Goal: Task Accomplishment & Management: Use online tool/utility

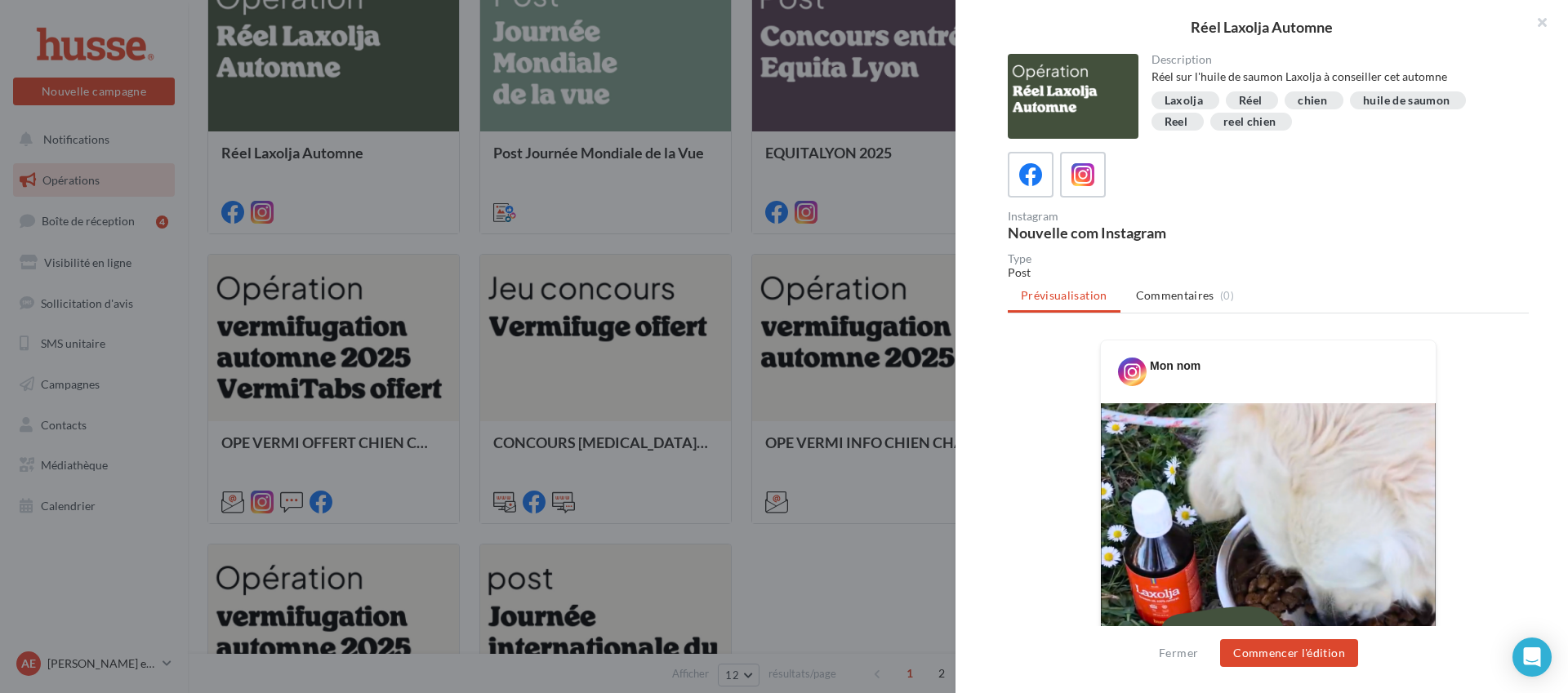
scroll to position [401, 0]
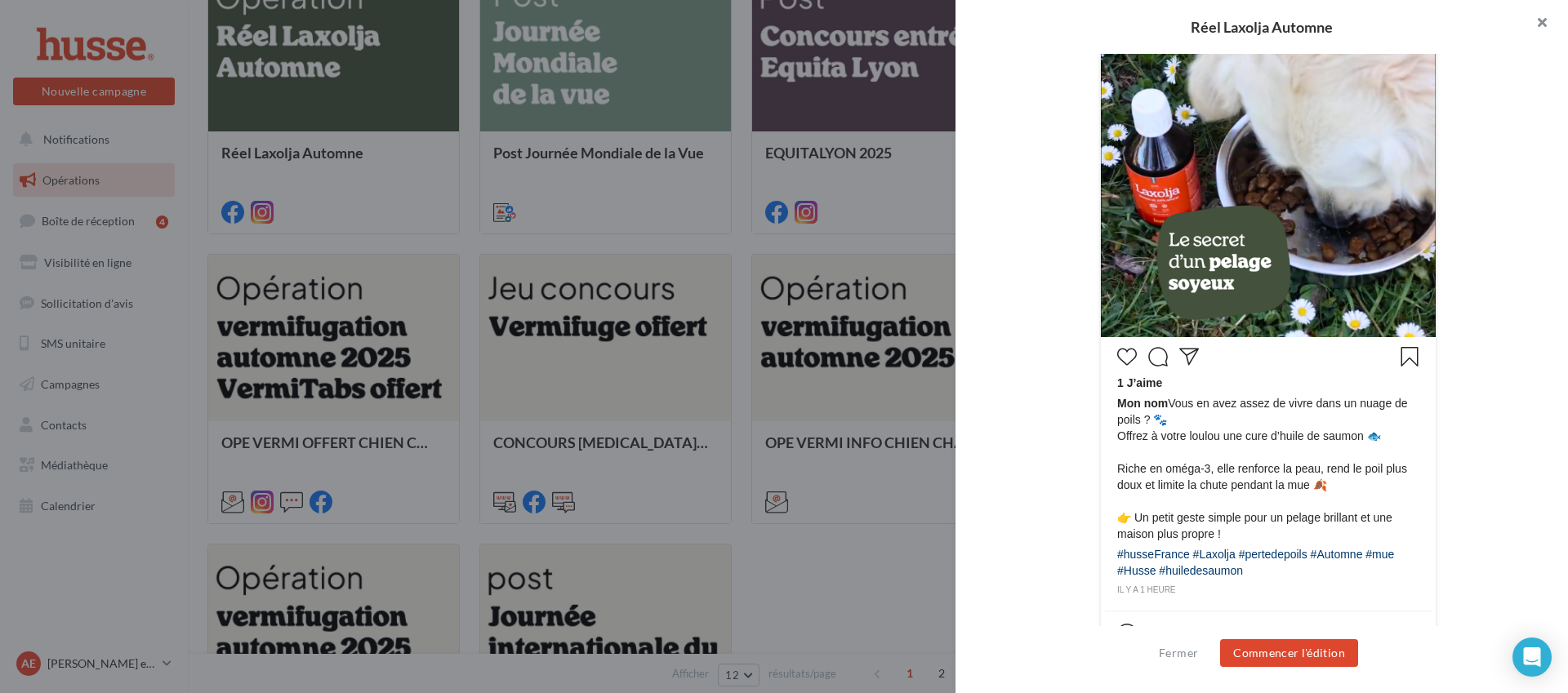
click at [1234, 23] on button "button" at bounding box center [1535, 25] width 65 height 49
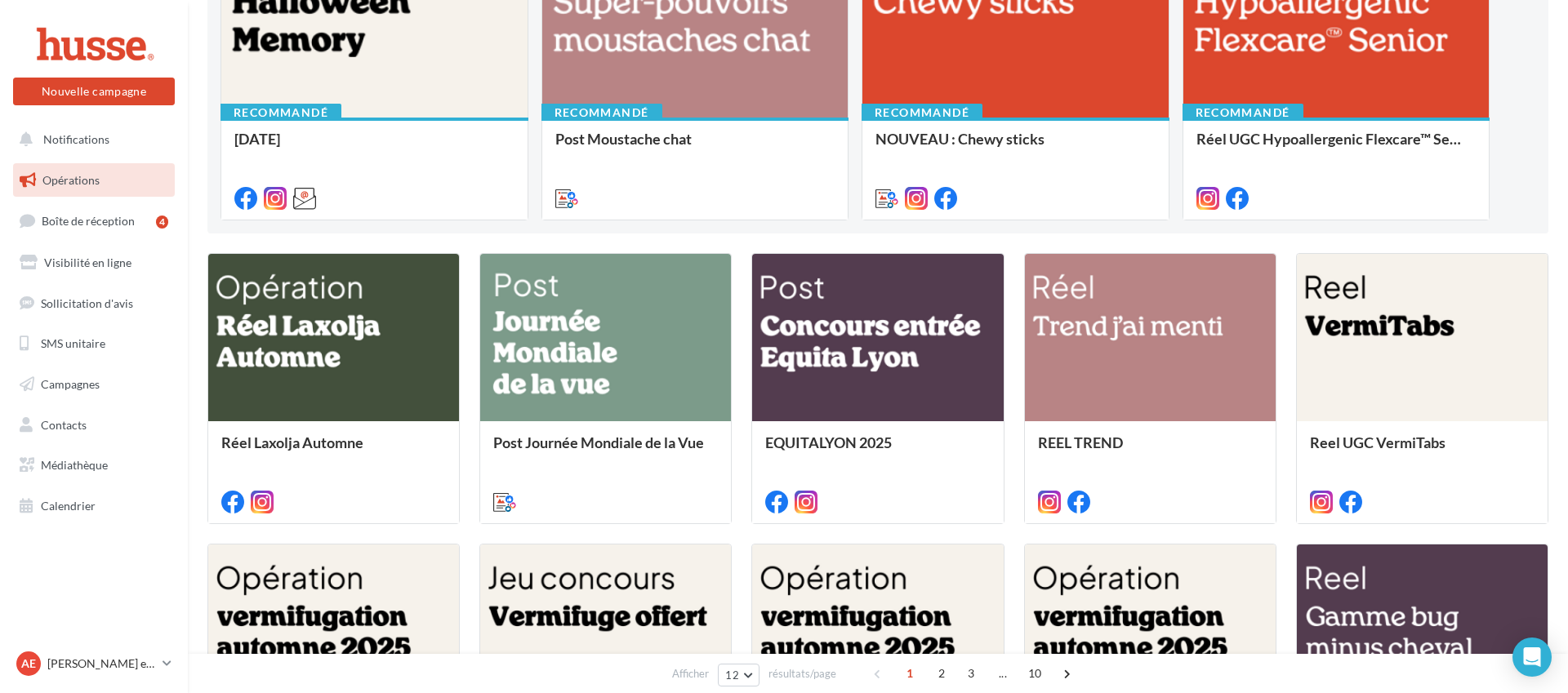
scroll to position [0, 0]
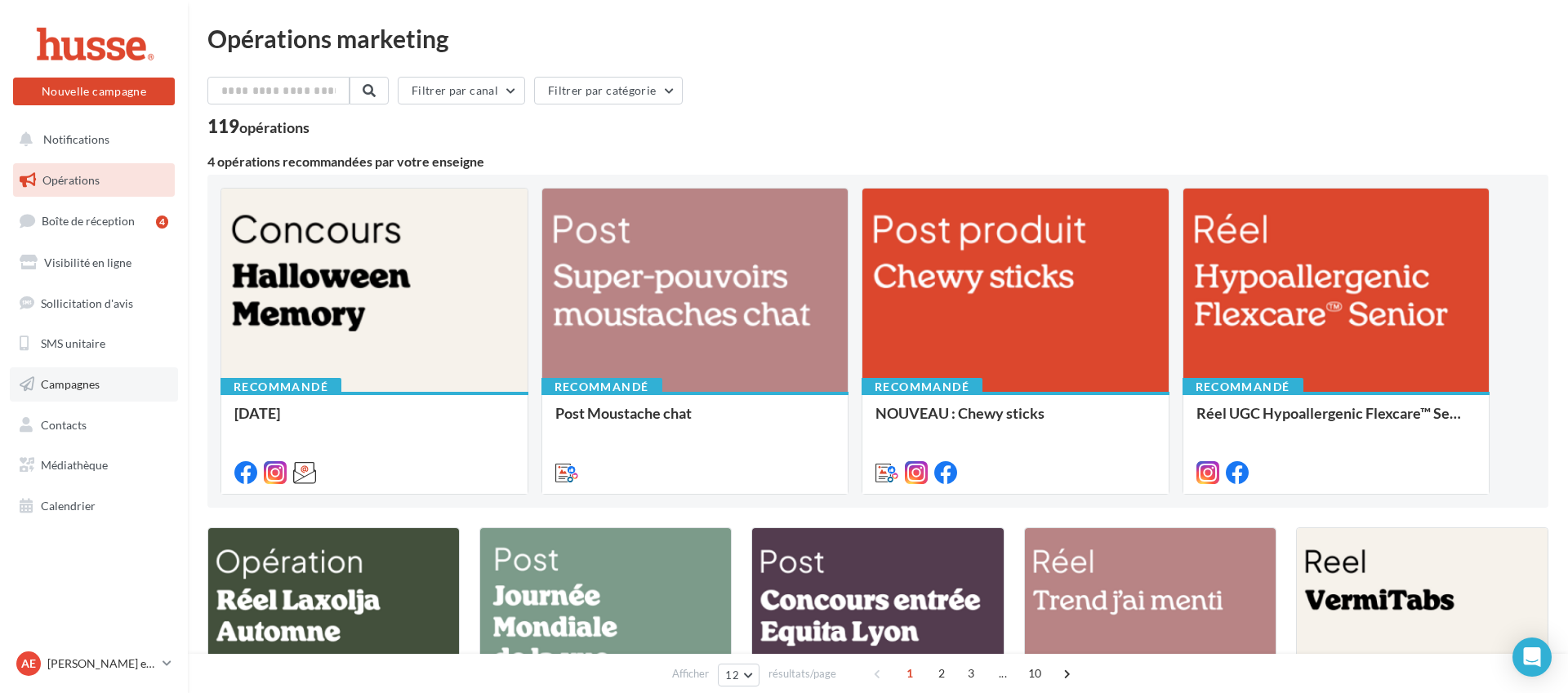
click at [101, 377] on link "Campagnes" at bounding box center [93, 384] width 168 height 34
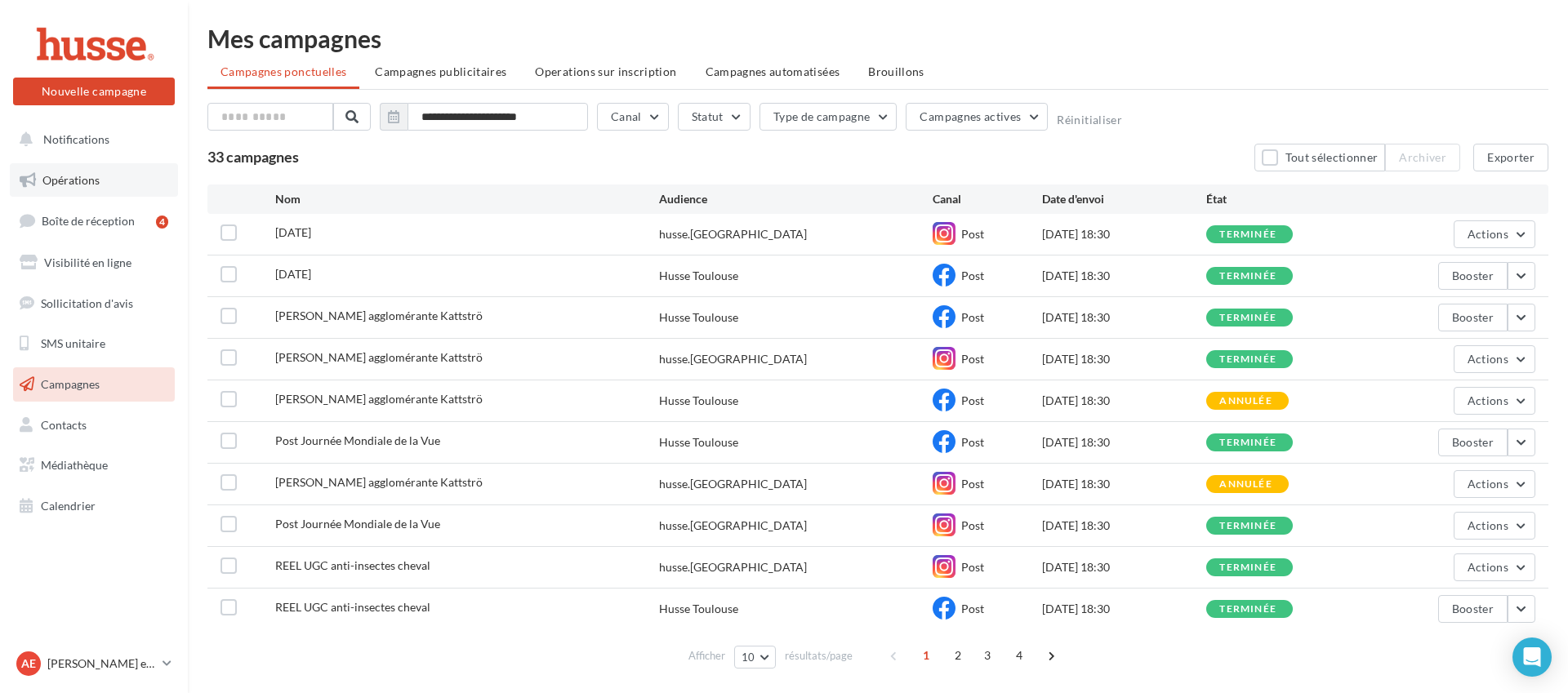
click at [69, 173] on span "Opérations" at bounding box center [70, 180] width 57 height 14
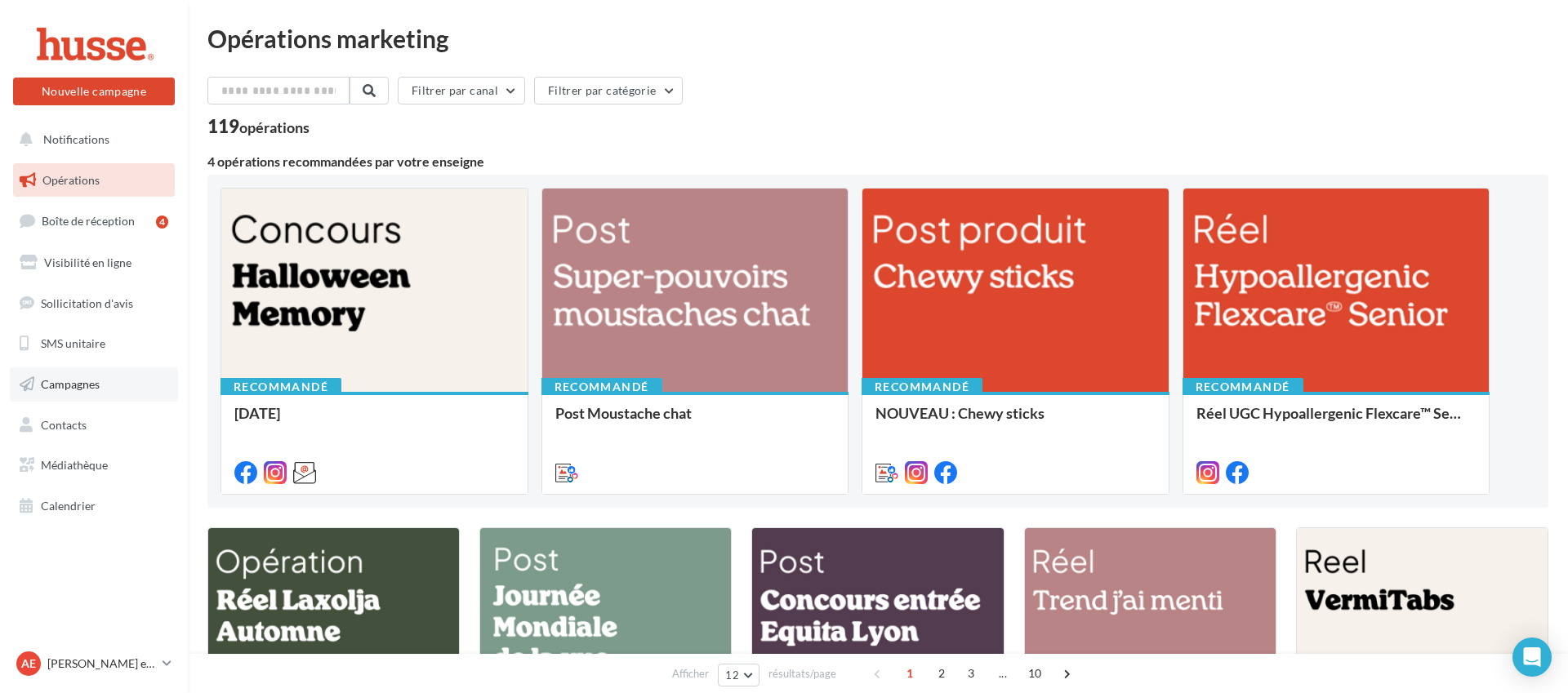
click at [131, 370] on link "Campagnes" at bounding box center [93, 384] width 168 height 34
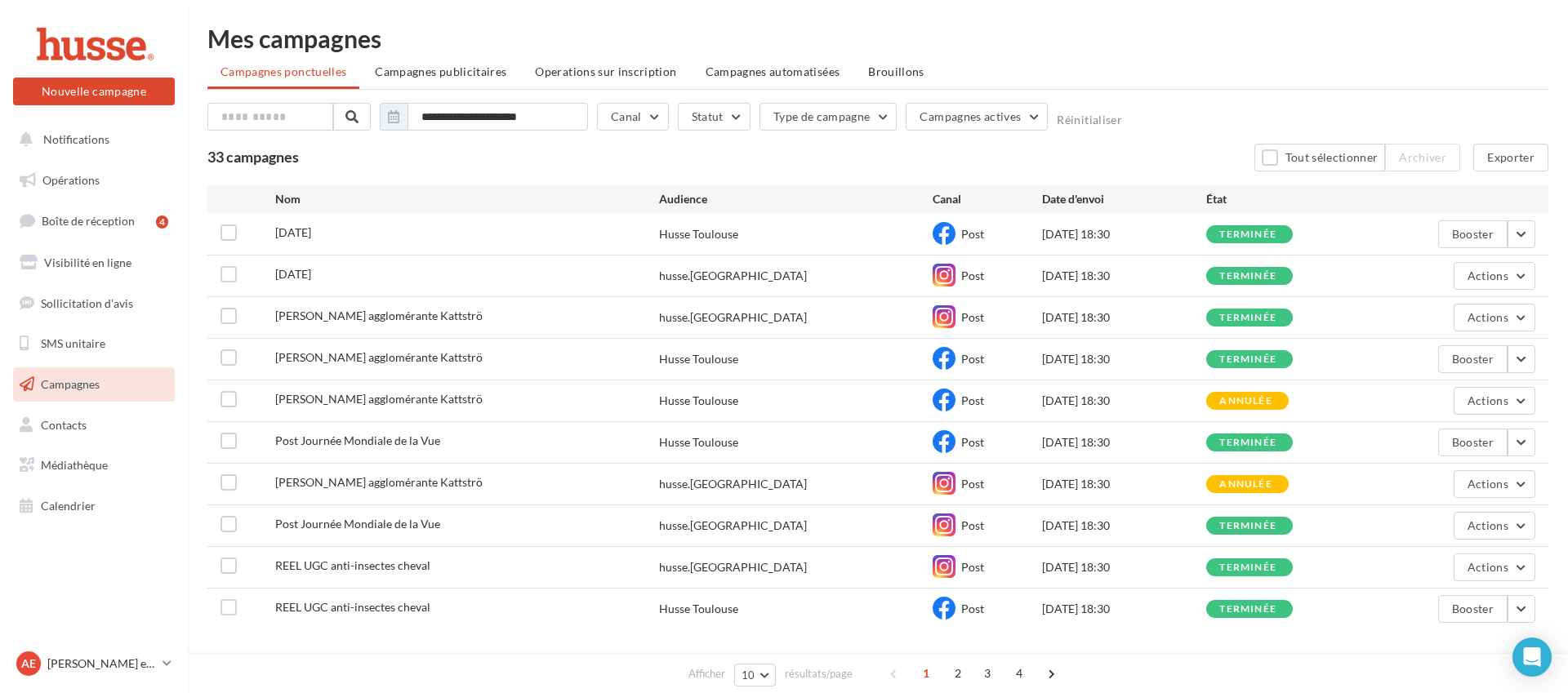
click at [907, 162] on div "33 campagnes Tout sélectionner Archiver Exporter" at bounding box center [878, 158] width 1341 height 28
click at [103, 150] on button "Notifications" at bounding box center [91, 139] width 162 height 34
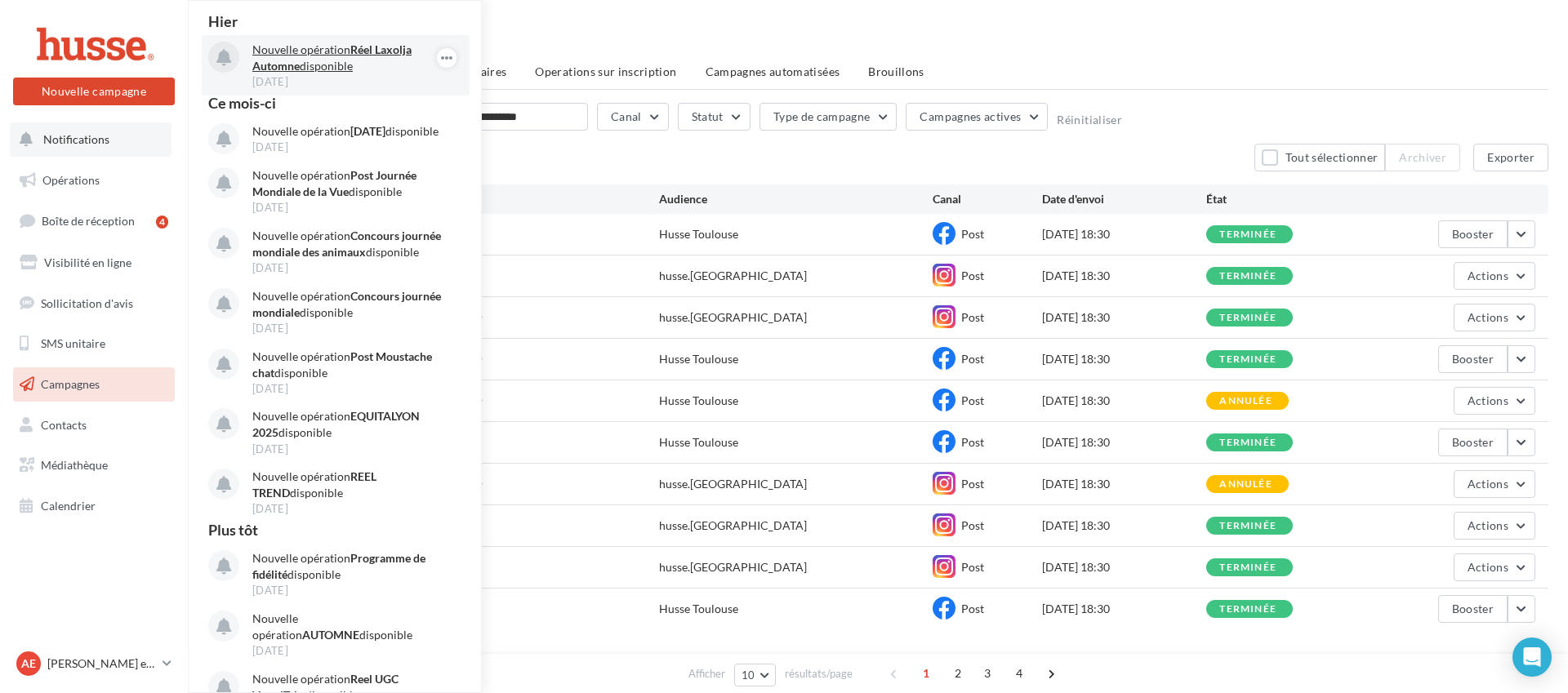
click at [381, 53] on strong "Réel Laxolja Automne" at bounding box center [331, 57] width 159 height 30
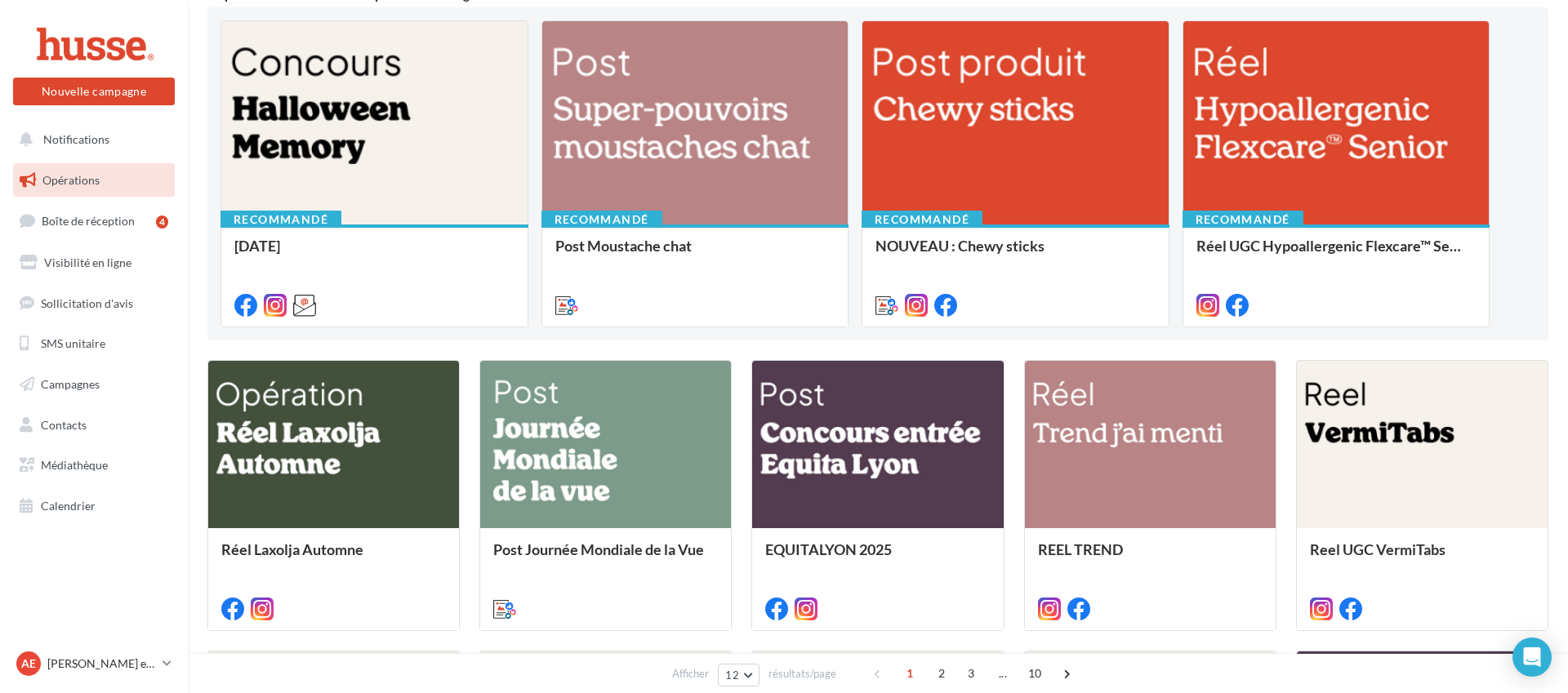
scroll to position [184, 0]
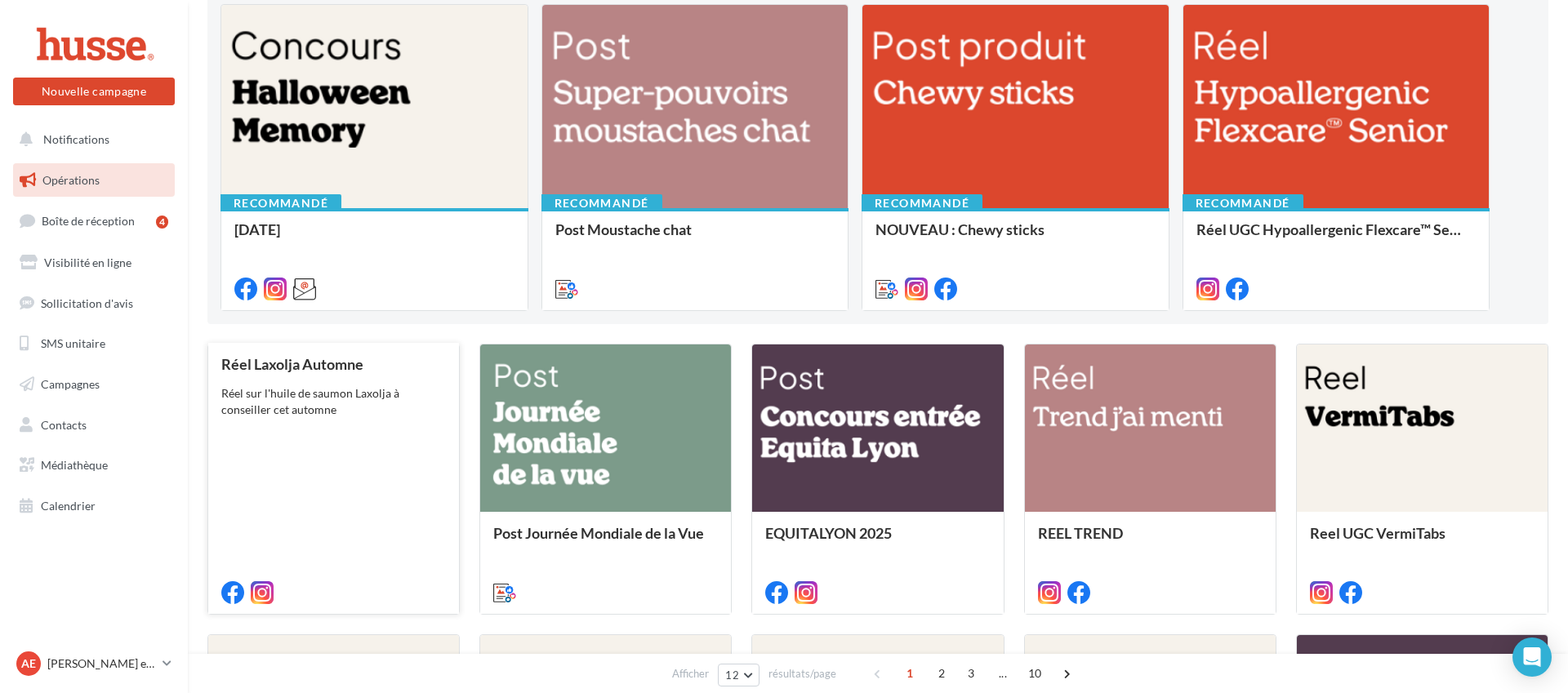
click at [372, 432] on div "Réel Laxolja Automne Réel sur l'huile de saumon Laxolja à conseiller cet automne" at bounding box center [333, 477] width 224 height 242
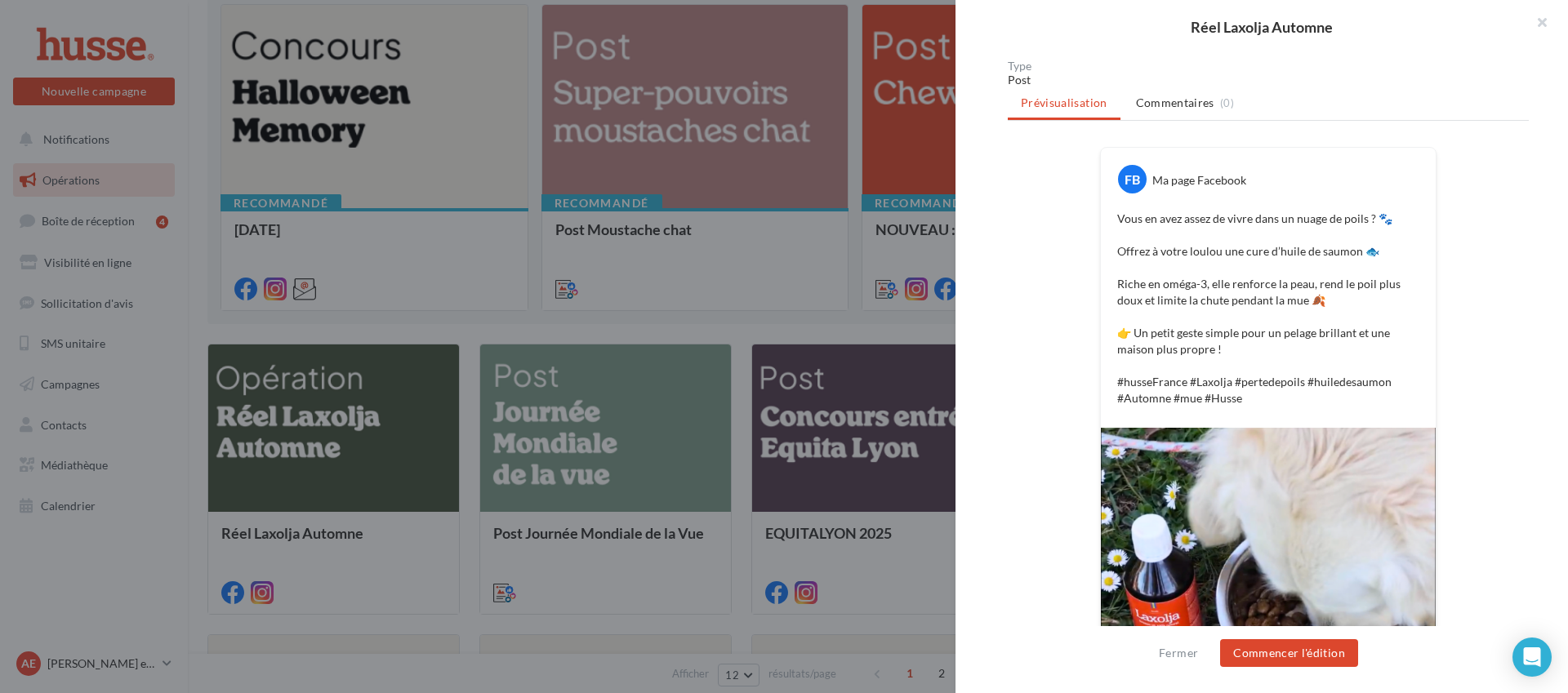
scroll to position [0, 0]
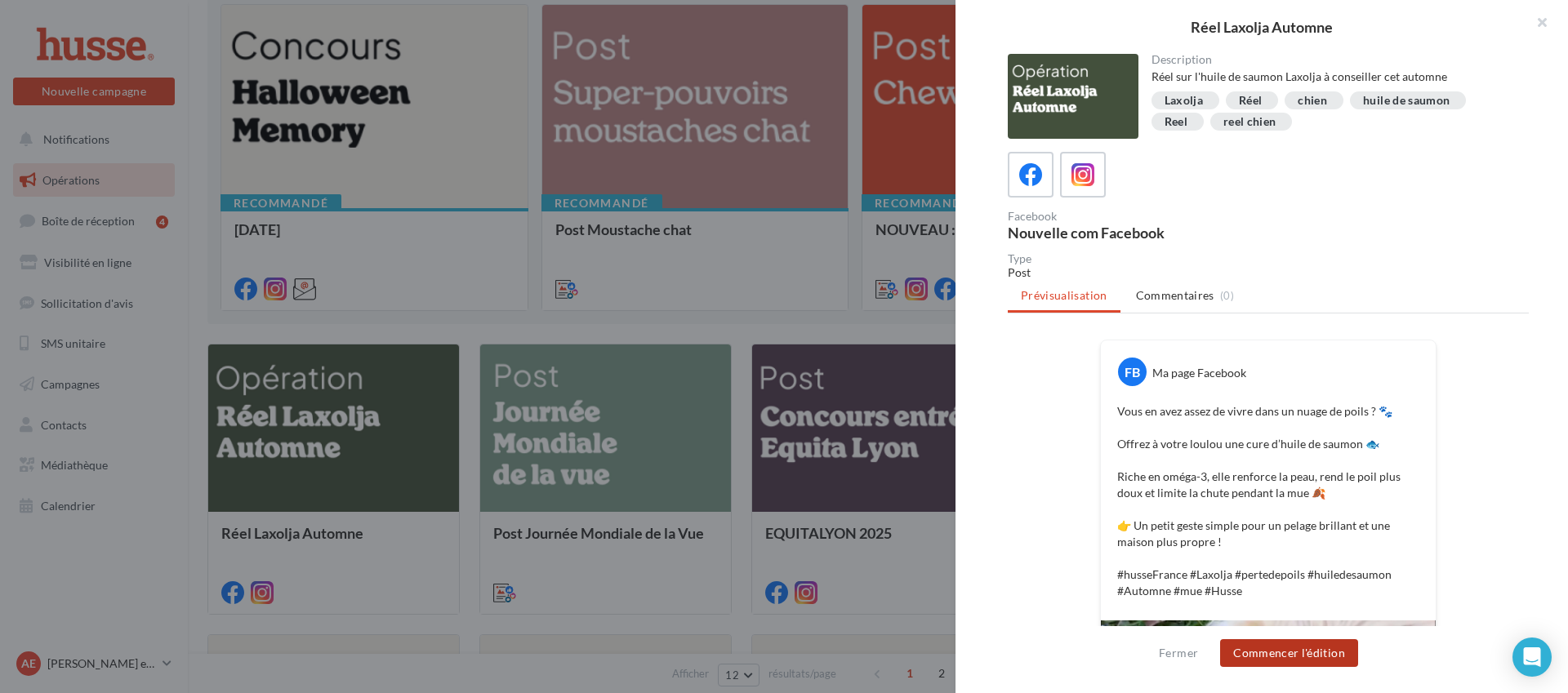
click at [1264, 659] on button "Commencer l'édition" at bounding box center [1289, 653] width 138 height 28
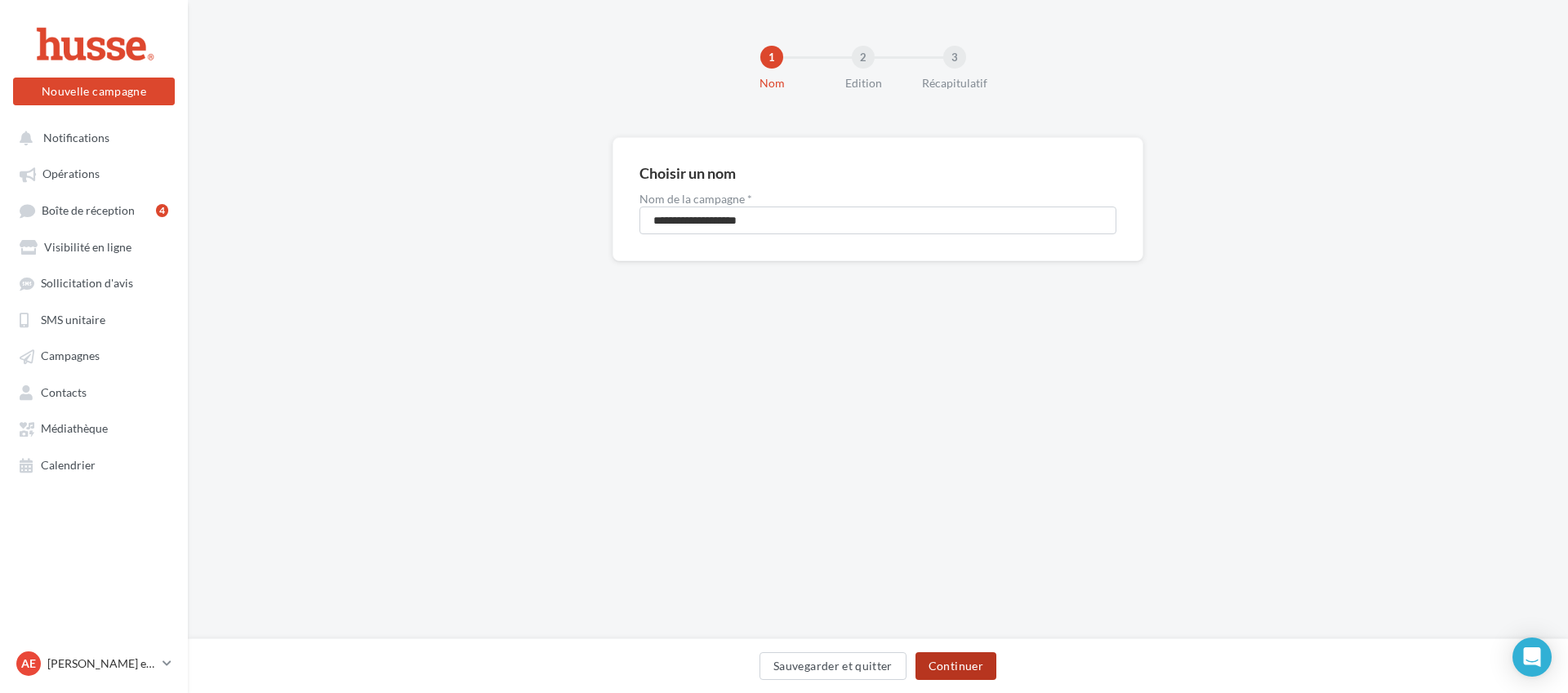
click at [979, 672] on button "Continuer" at bounding box center [956, 666] width 81 height 28
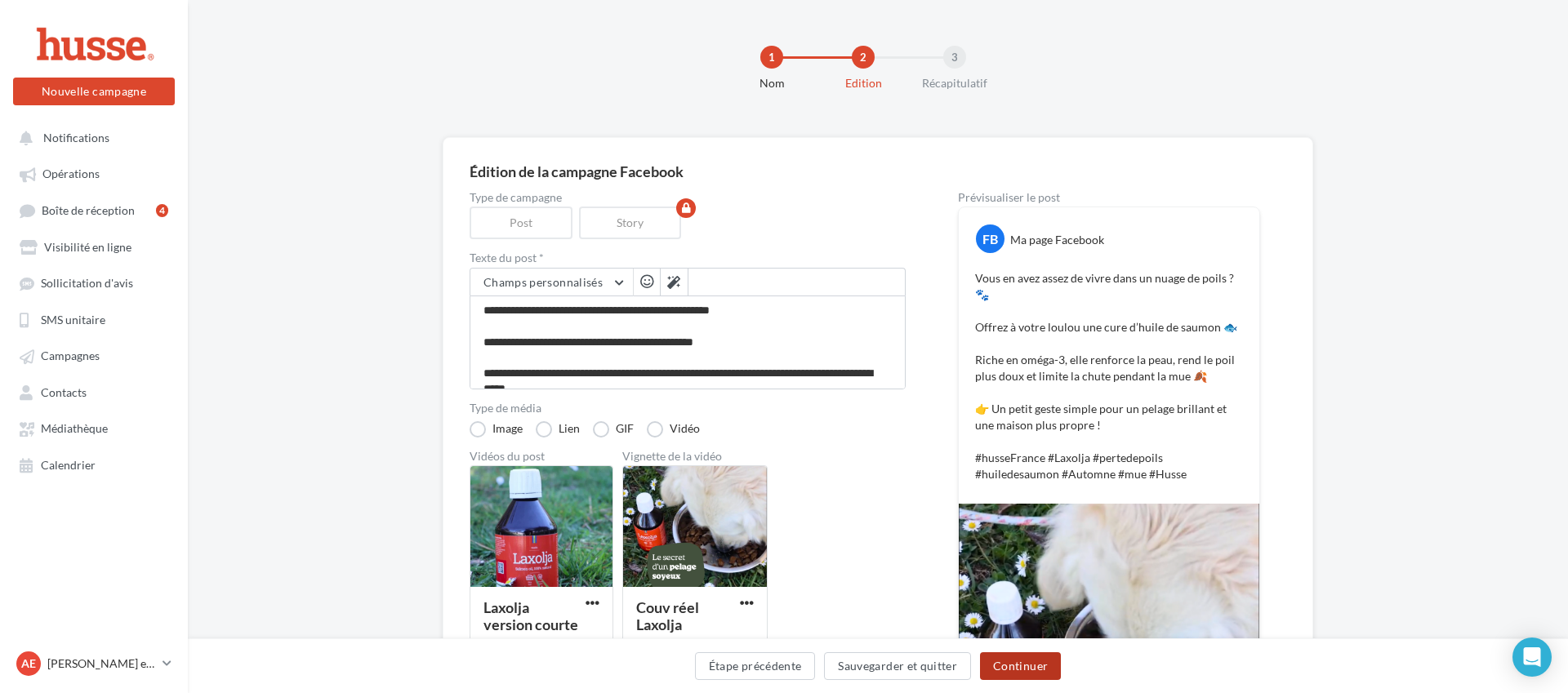
click at [1008, 668] on button "Continuer" at bounding box center [1020, 666] width 81 height 28
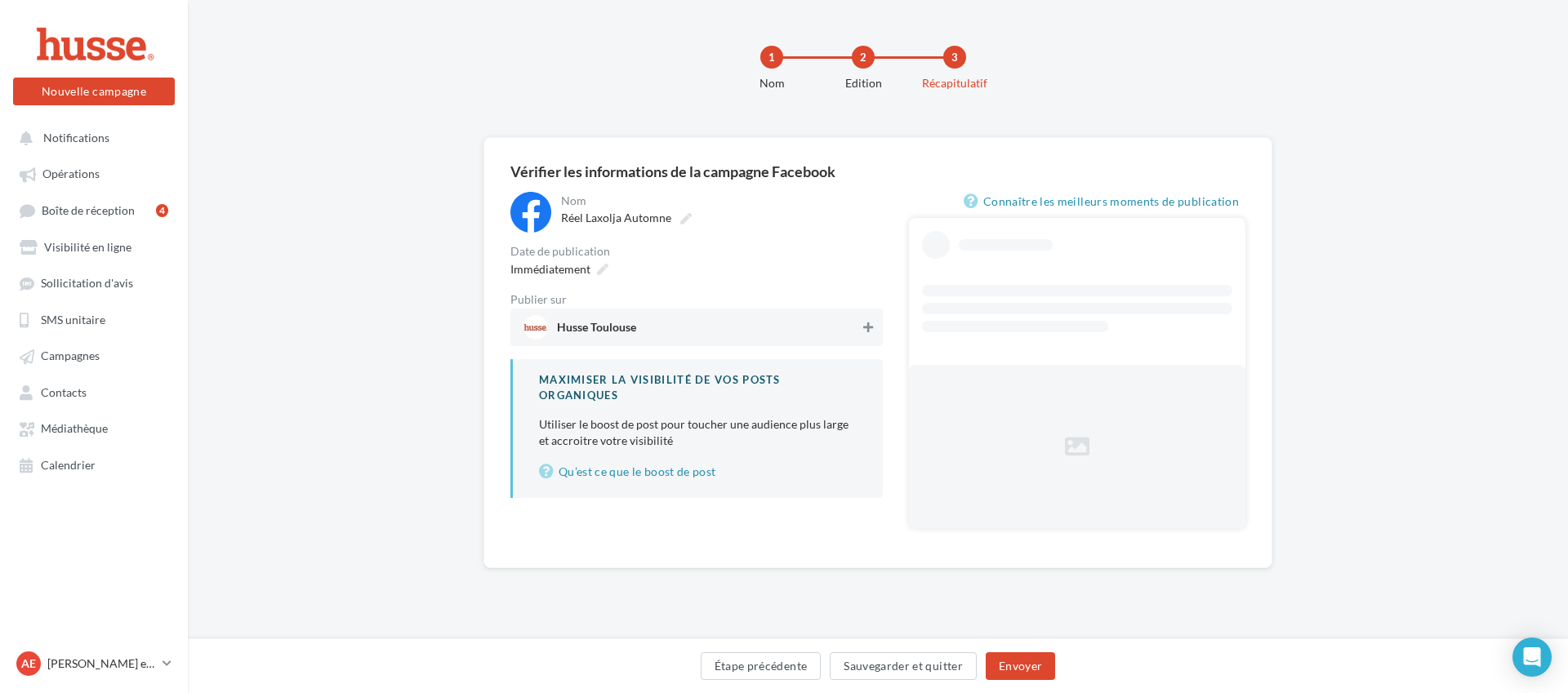
drag, startPoint x: 863, startPoint y: 328, endPoint x: 728, endPoint y: 327, distance: 135.0
click at [863, 328] on icon at bounding box center [867, 327] width 10 height 11
click at [588, 275] on span "Immédiatement" at bounding box center [550, 269] width 80 height 14
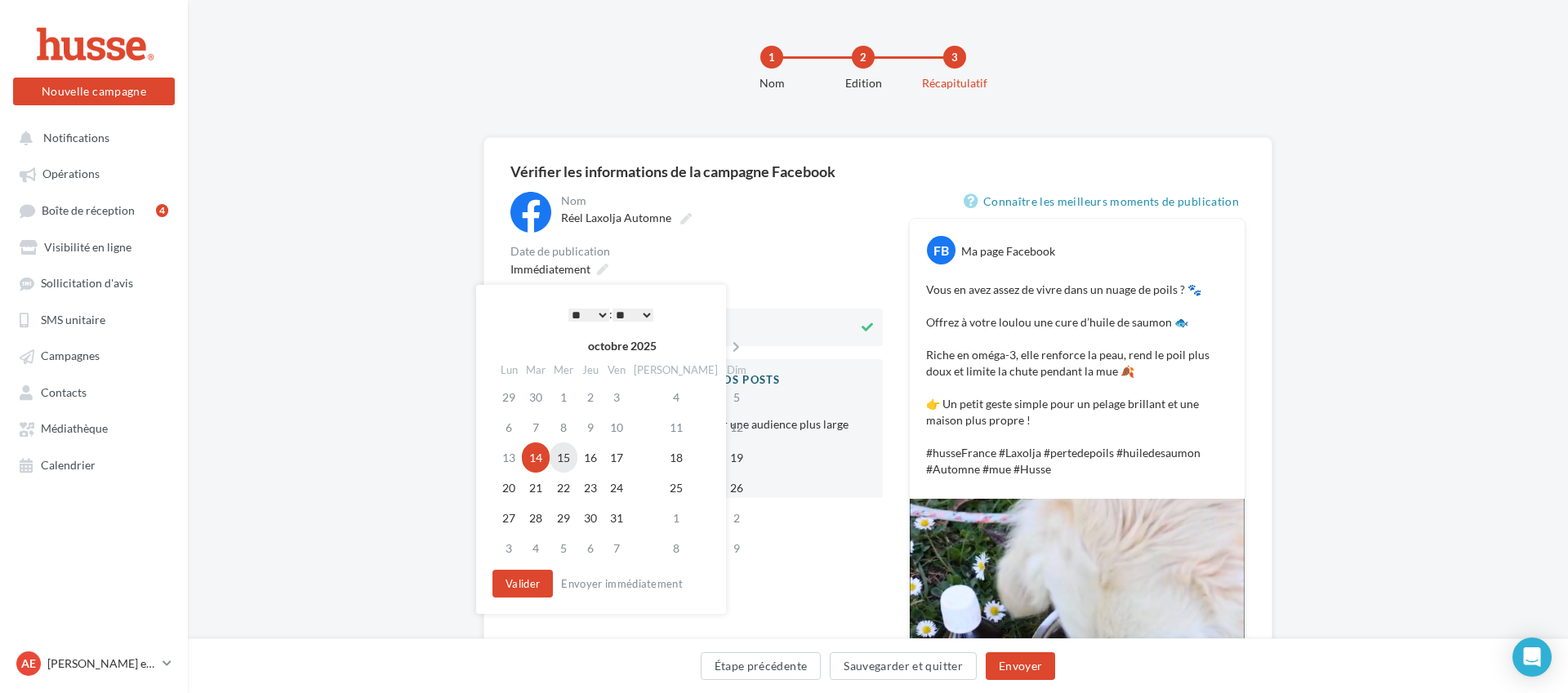
click at [563, 458] on td "15" at bounding box center [563, 458] width 28 height 30
click at [587, 304] on div "* * * * * * * * * * ** ** ** ** ** ** ** ** ** ** ** ** ** ** : ** ** ** ** ** …" at bounding box center [611, 314] width 165 height 25
click at [586, 312] on select "* * * * * * * * * * ** ** ** ** ** ** ** ** ** ** ** ** ** **" at bounding box center [589, 314] width 40 height 13
click at [777, 281] on div "**********" at bounding box center [697, 344] width 373 height 306
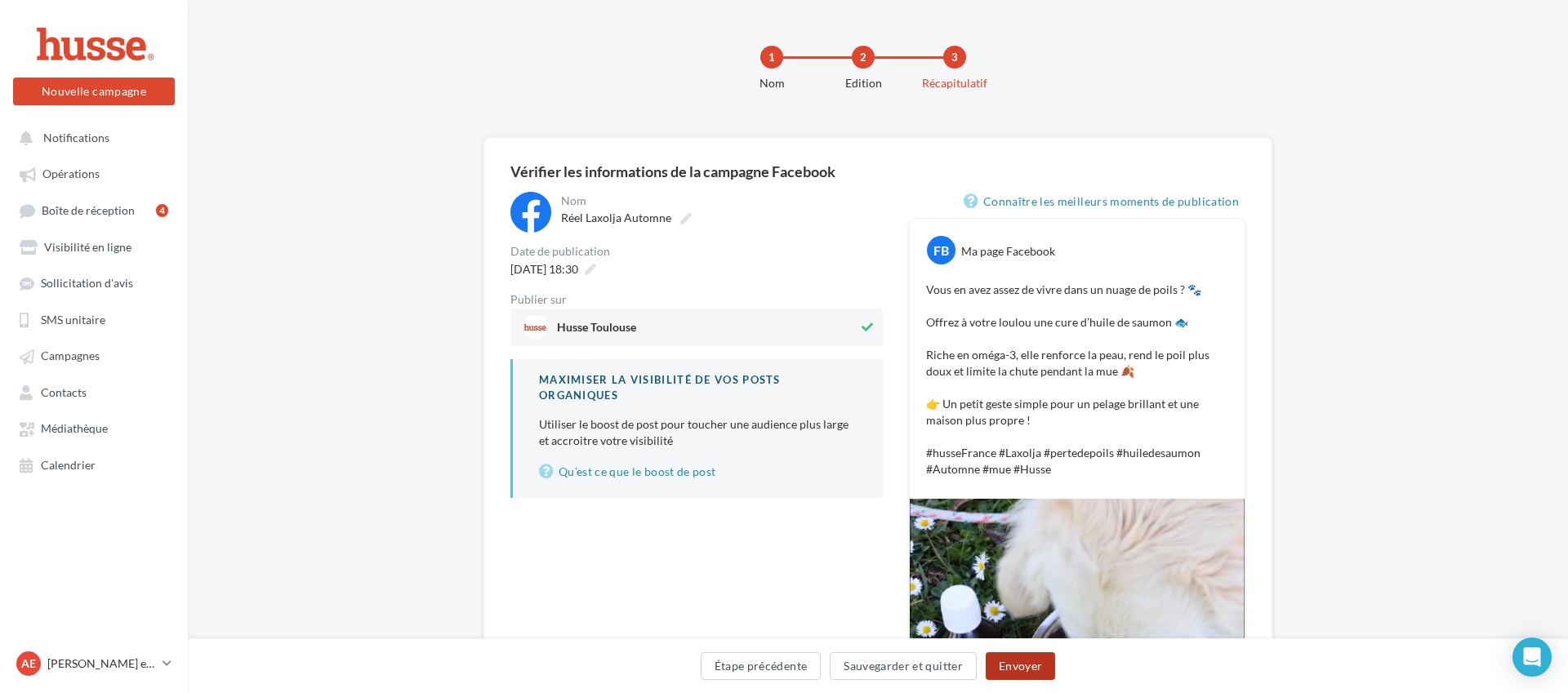
click at [1021, 673] on button "Envoyer" at bounding box center [1020, 666] width 69 height 28
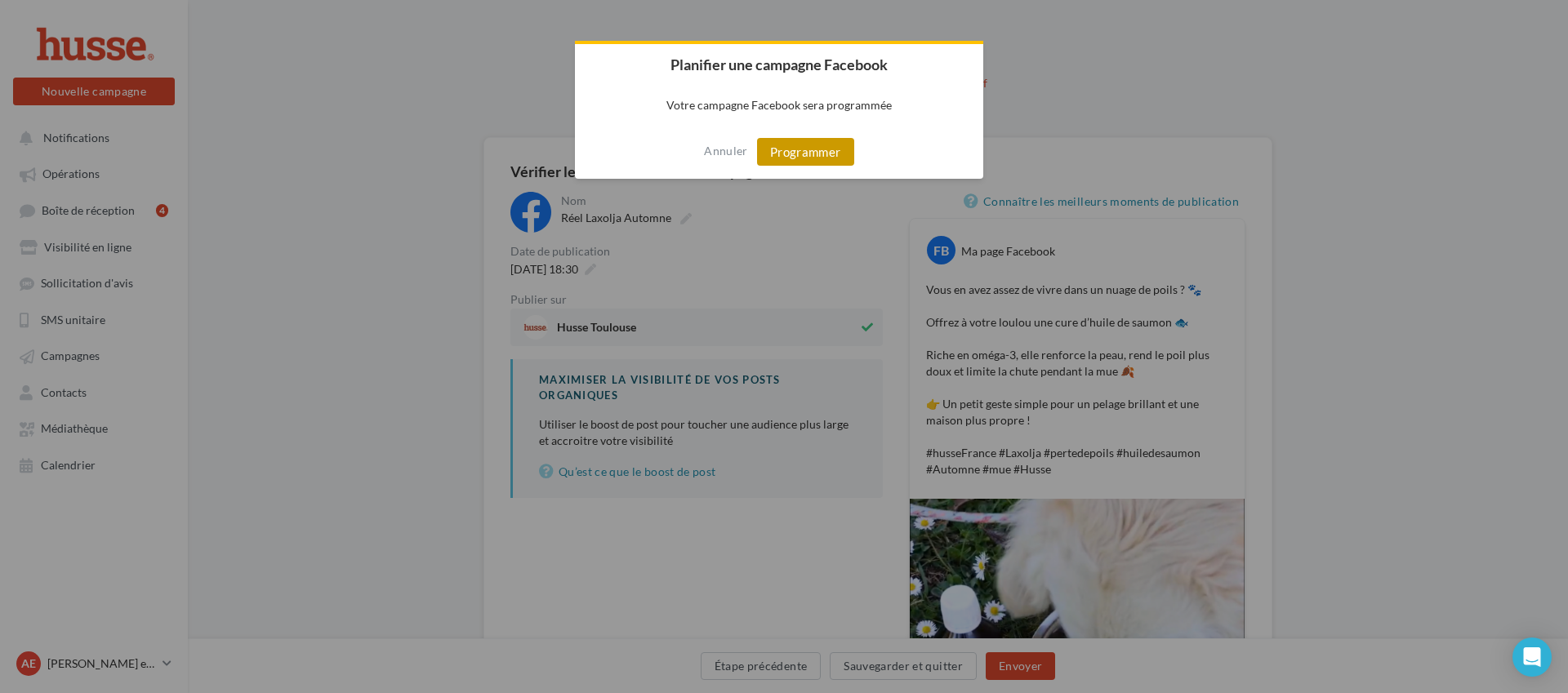
drag, startPoint x: 819, startPoint y: 157, endPoint x: 811, endPoint y: 161, distance: 8.9
click at [818, 158] on button "Programmer" at bounding box center [805, 152] width 98 height 28
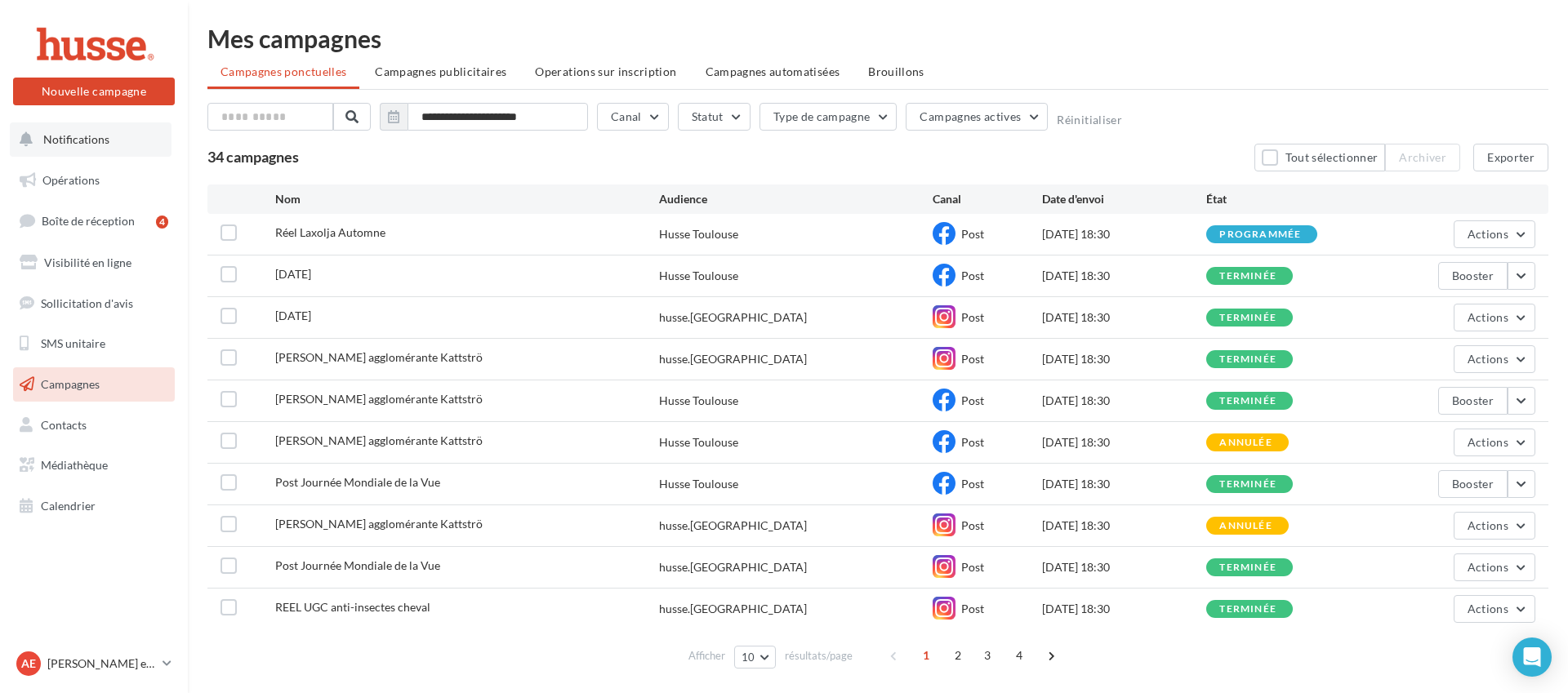
drag, startPoint x: 68, startPoint y: 144, endPoint x: 101, endPoint y: 144, distance: 33.0
click at [67, 144] on span "Notifications" at bounding box center [76, 140] width 66 height 14
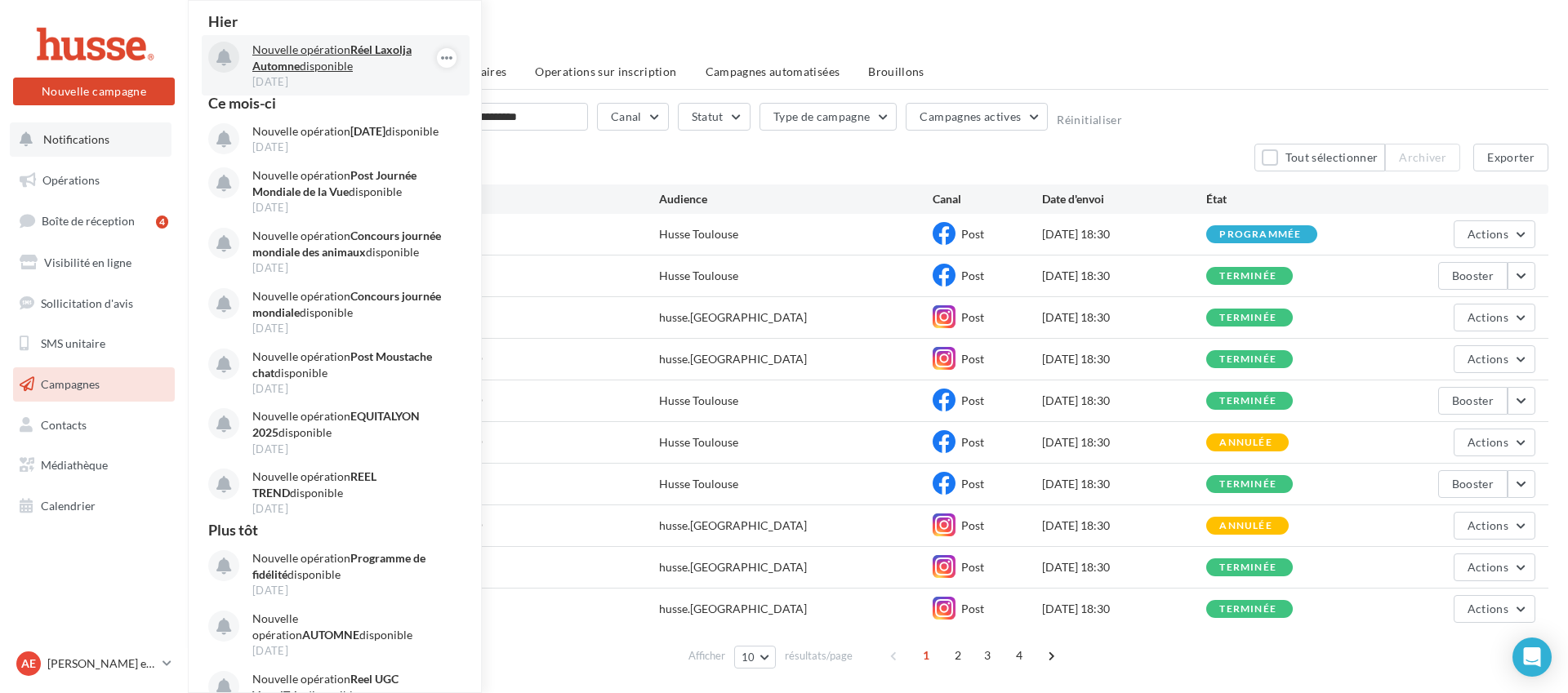
click at [336, 55] on p "Nouvelle opération Réel Laxolja Automne disponible" at bounding box center [347, 57] width 190 height 32
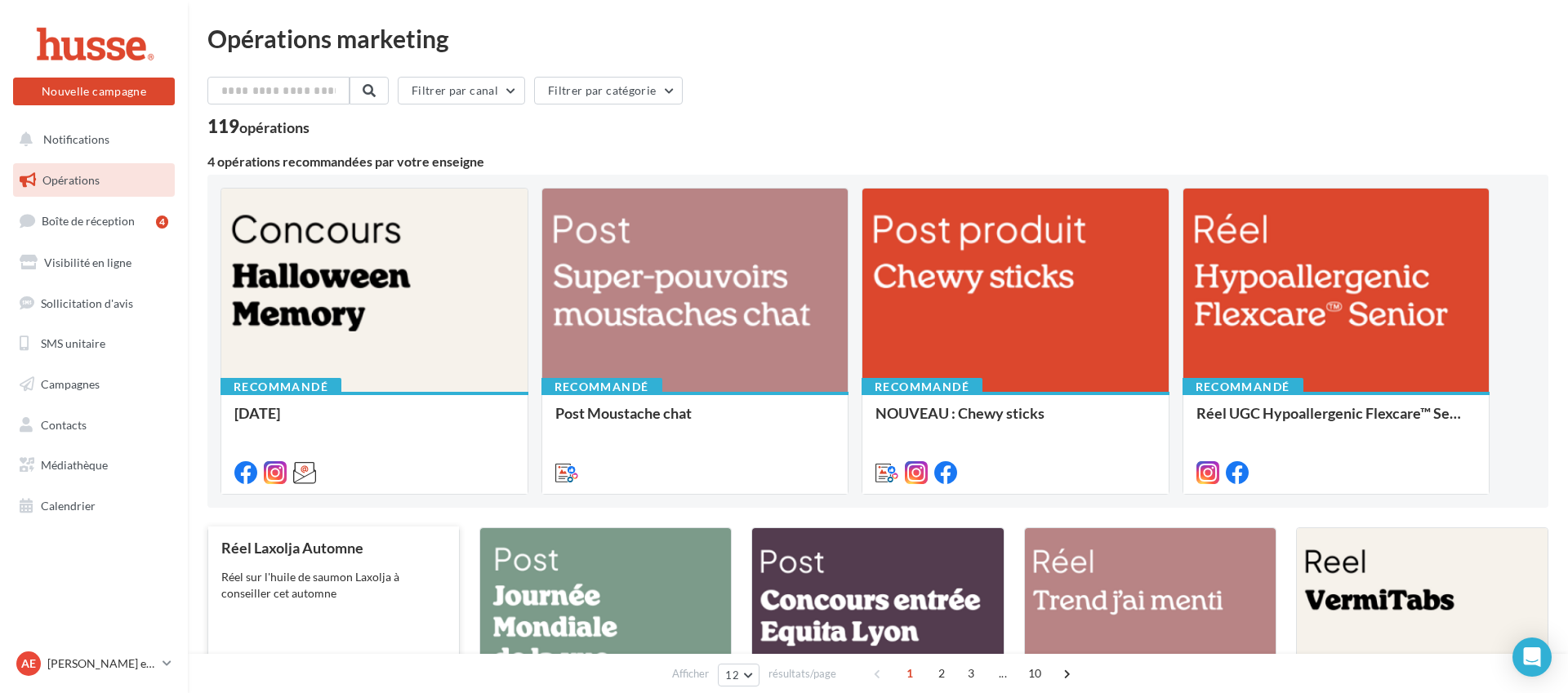
click at [388, 572] on div "Réel sur l'huile de saumon Laxolja à conseiller cet automne" at bounding box center [333, 585] width 224 height 32
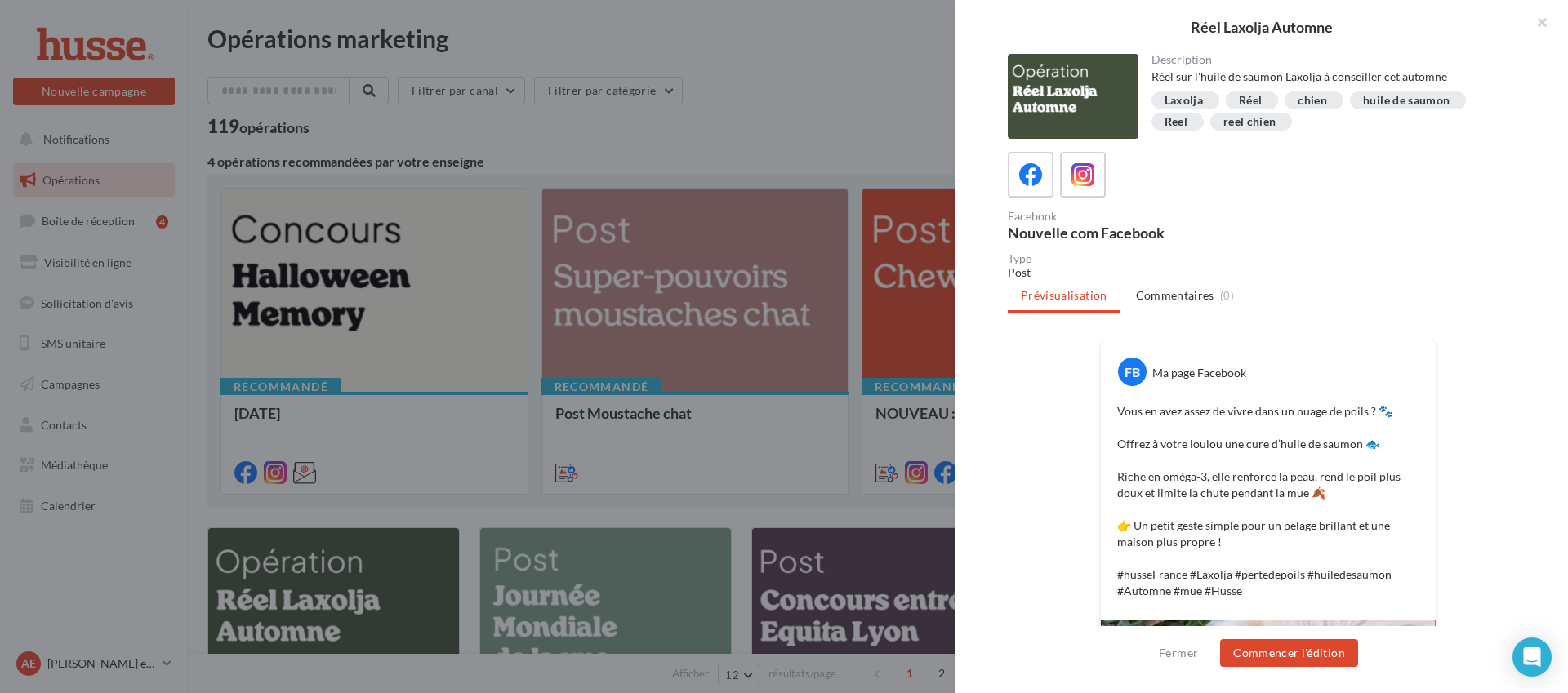
drag, startPoint x: 1085, startPoint y: 170, endPoint x: 1065, endPoint y: 148, distance: 29.7
click at [1086, 169] on icon at bounding box center [1083, 175] width 23 height 23
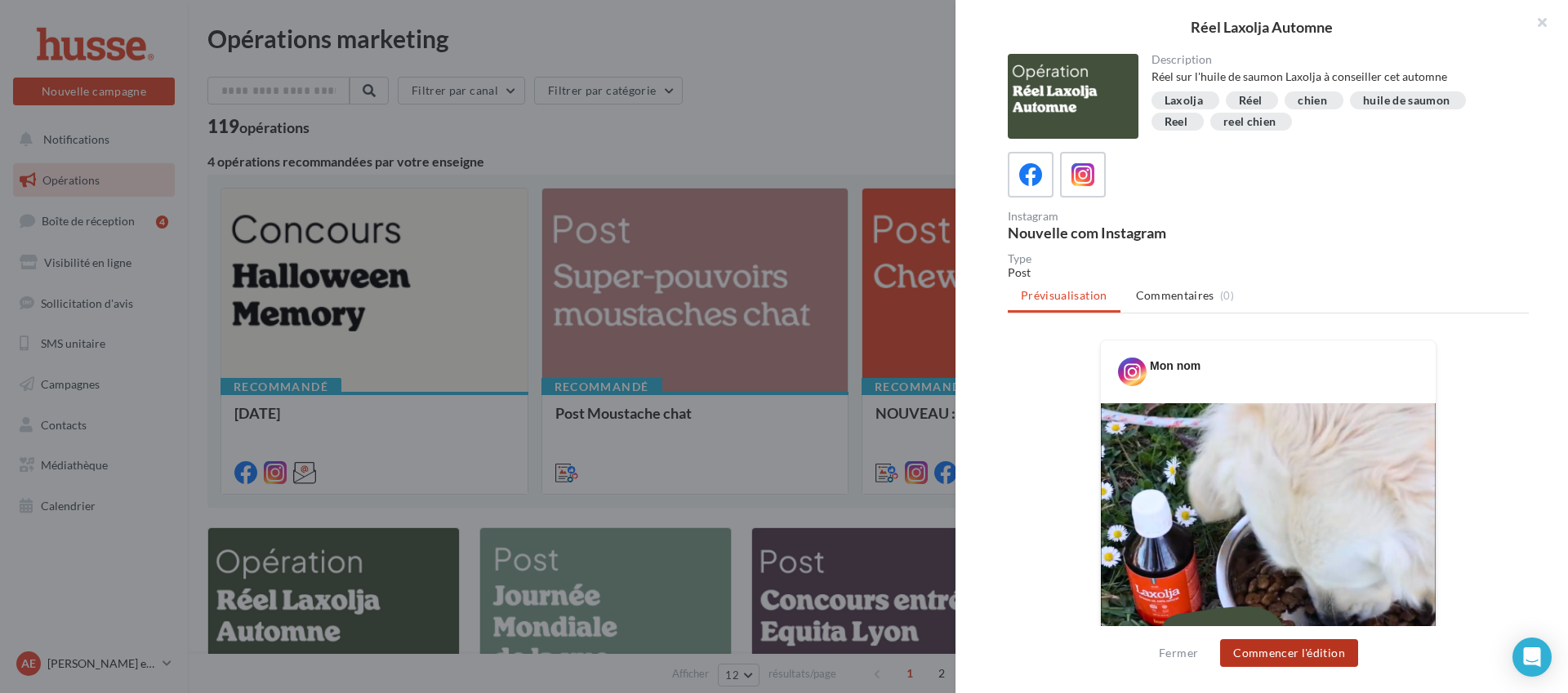
click at [1273, 662] on button "Commencer l'édition" at bounding box center [1289, 653] width 138 height 28
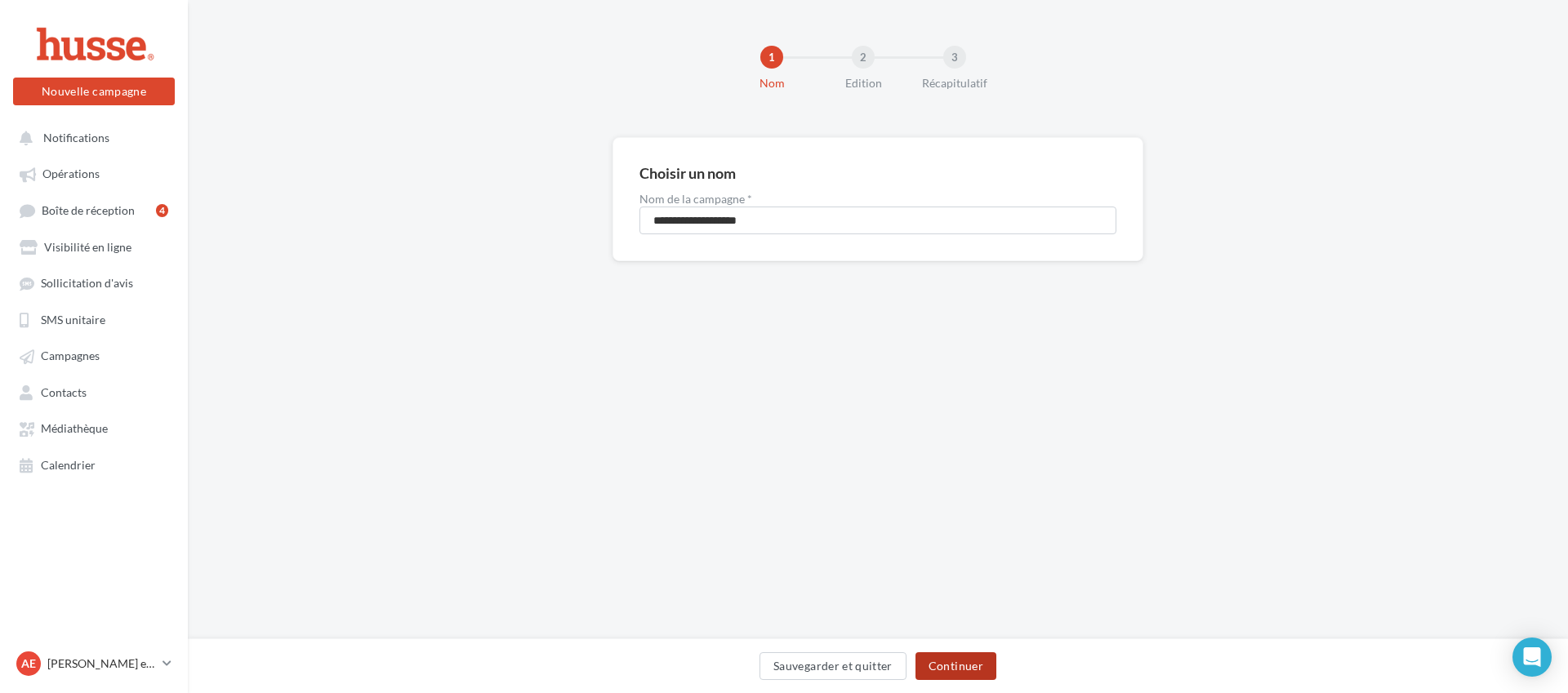
click at [976, 675] on button "Continuer" at bounding box center [956, 666] width 81 height 28
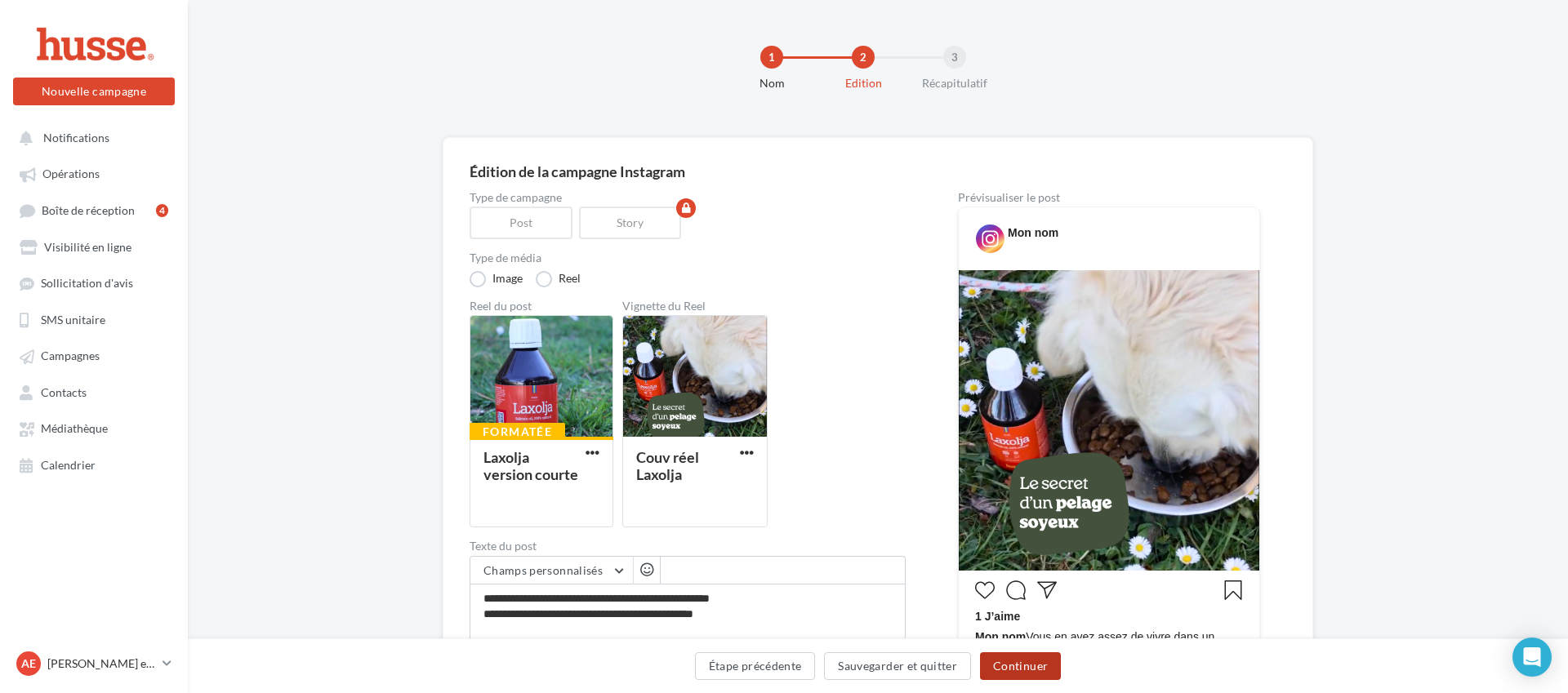
click at [1043, 675] on button "Continuer" at bounding box center [1020, 666] width 81 height 28
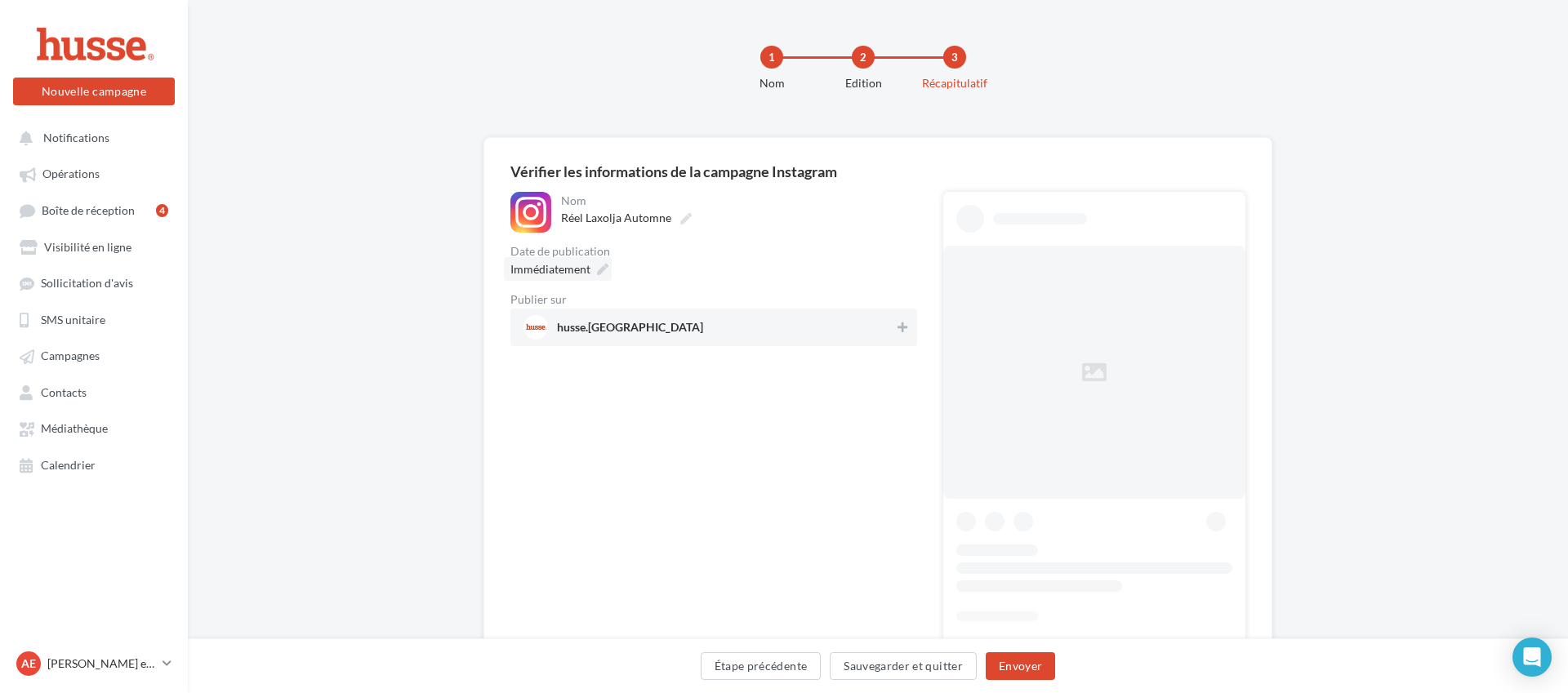
click at [603, 270] on icon at bounding box center [602, 269] width 11 height 11
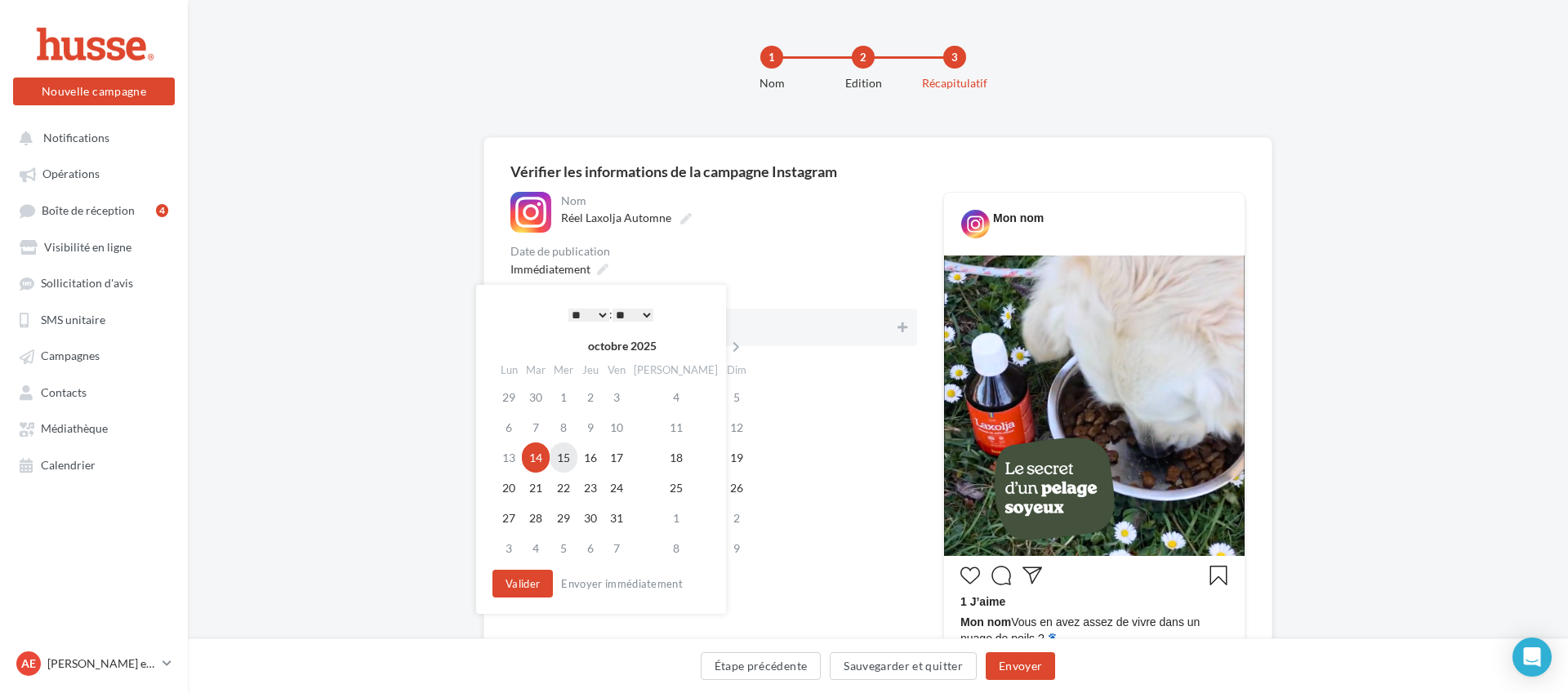
click at [577, 455] on td "15" at bounding box center [563, 458] width 28 height 30
click at [592, 316] on select "* * * * * * * * * * ** ** ** ** ** ** ** ** ** ** ** ** ** **" at bounding box center [589, 314] width 40 height 13
click at [628, 317] on select "** ** ** ** ** **" at bounding box center [633, 314] width 40 height 13
click at [824, 515] on div "**********" at bounding box center [714, 552] width 407 height 722
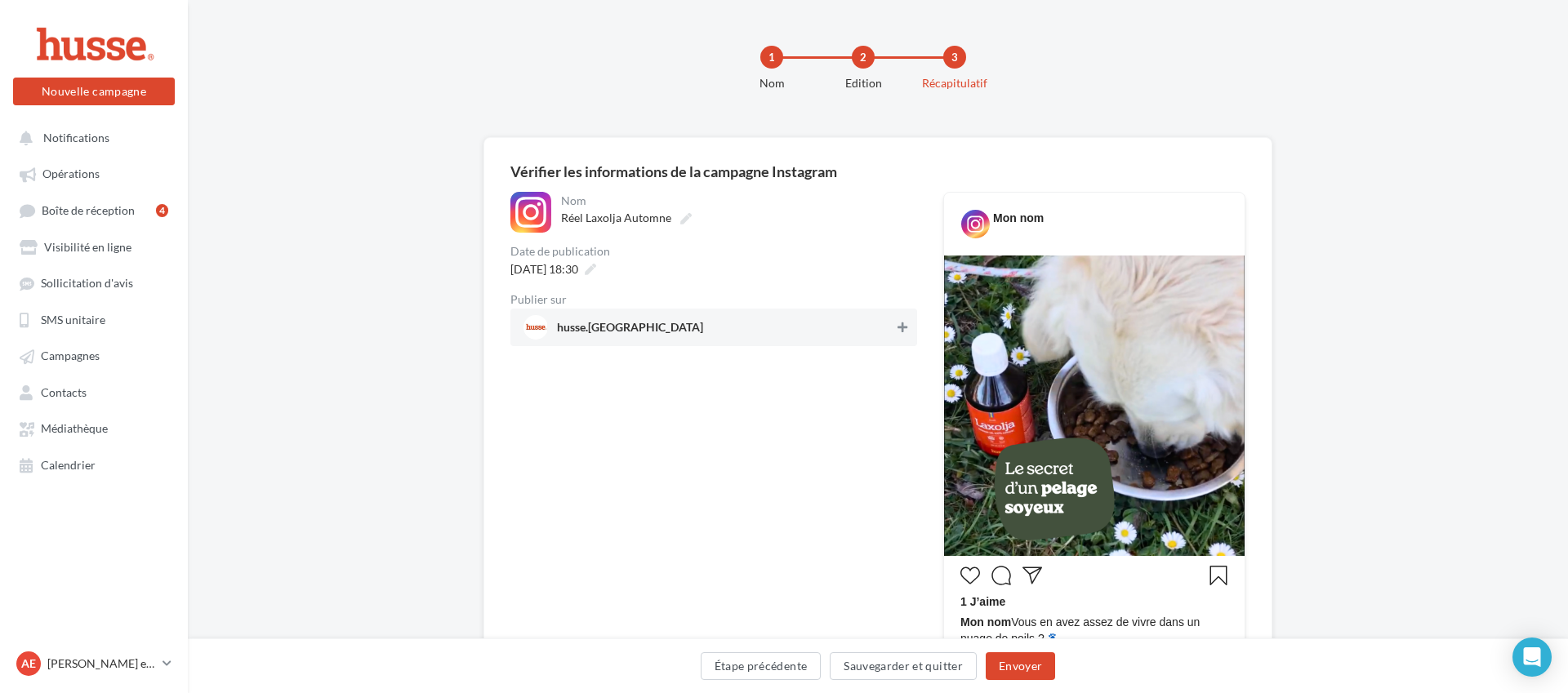
click at [894, 336] on button at bounding box center [902, 327] width 17 height 19
click at [1008, 661] on button "Envoyer" at bounding box center [1020, 666] width 69 height 28
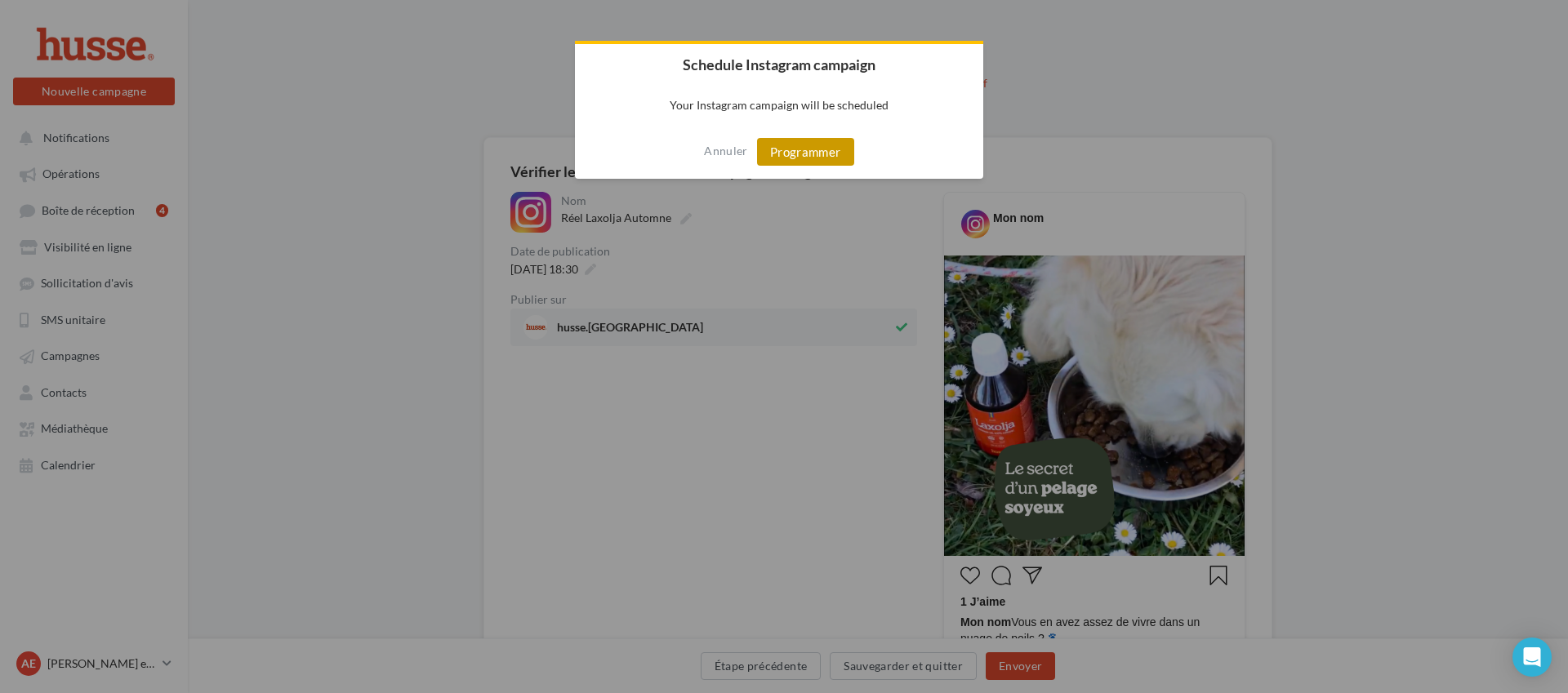
click at [791, 159] on button "Programmer" at bounding box center [805, 152] width 98 height 28
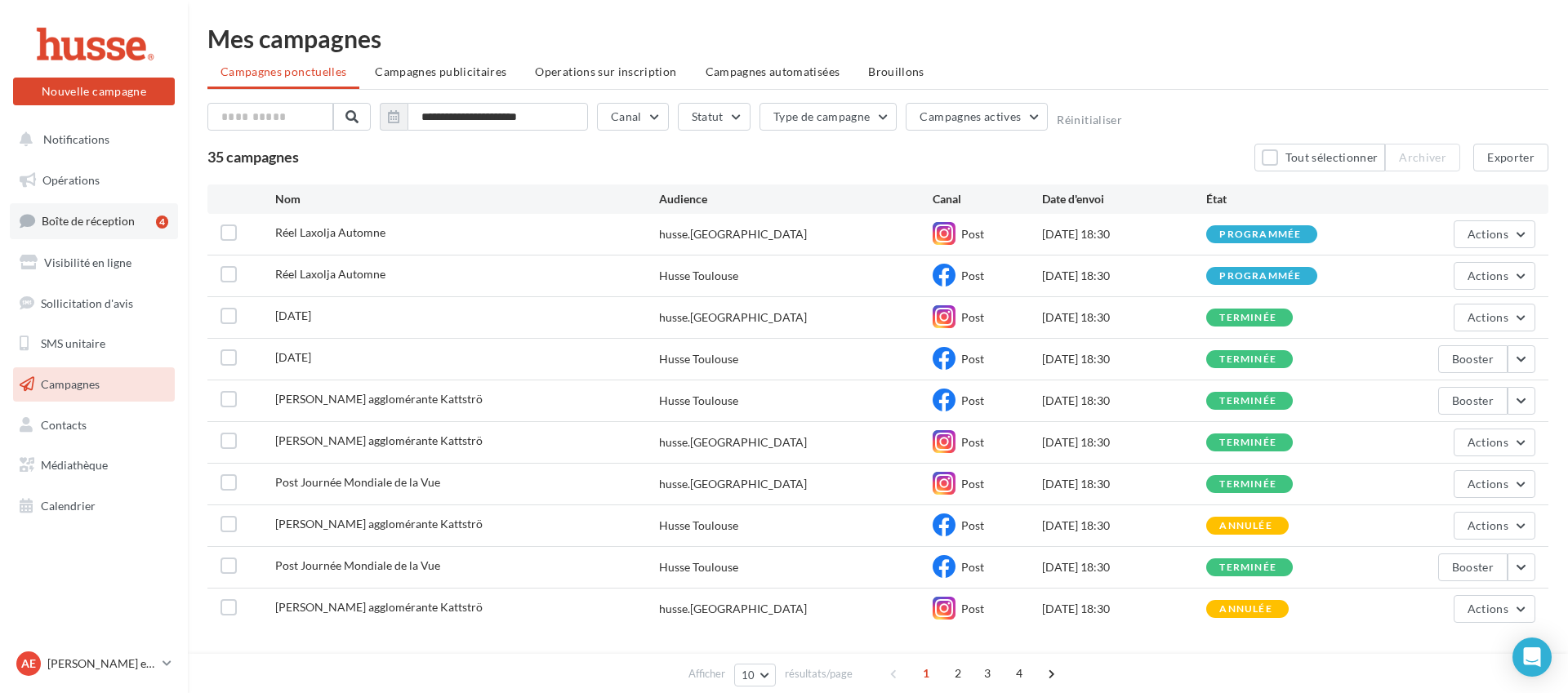
click at [133, 212] on link "Boîte de réception 4" at bounding box center [93, 220] width 168 height 35
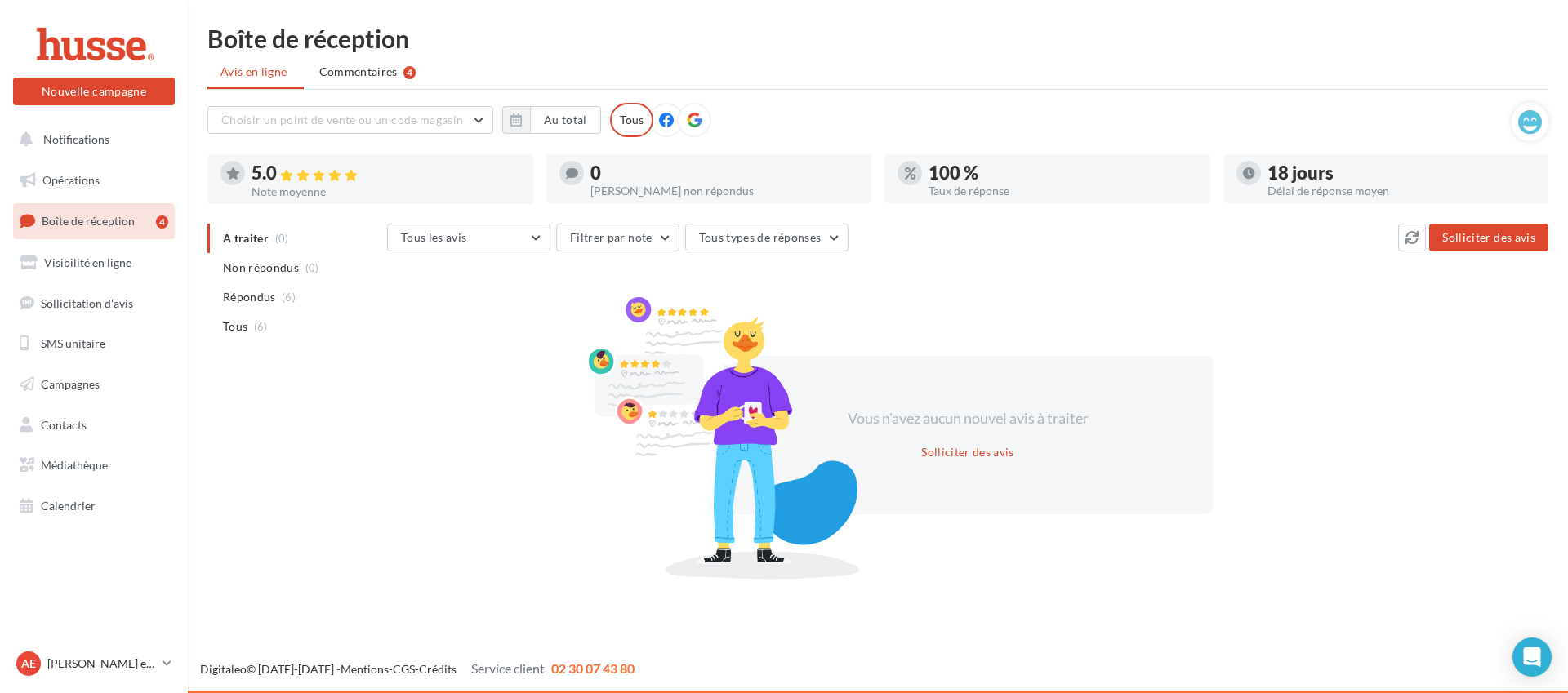
click at [664, 113] on icon at bounding box center [666, 119] width 15 height 15
click at [693, 121] on icon at bounding box center [693, 119] width 15 height 15
click at [151, 224] on link "Boîte de réception 4" at bounding box center [93, 220] width 168 height 35
